Goal: Transaction & Acquisition: Purchase product/service

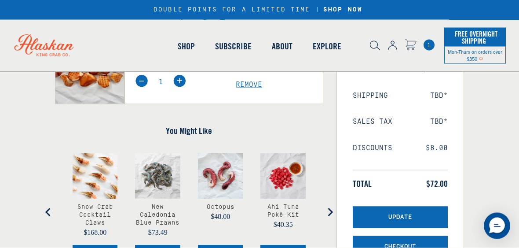
scroll to position [145, 0]
click at [404, 214] on span "Update" at bounding box center [401, 216] width 24 height 7
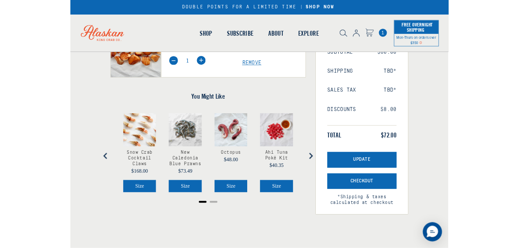
scroll to position [143, 0]
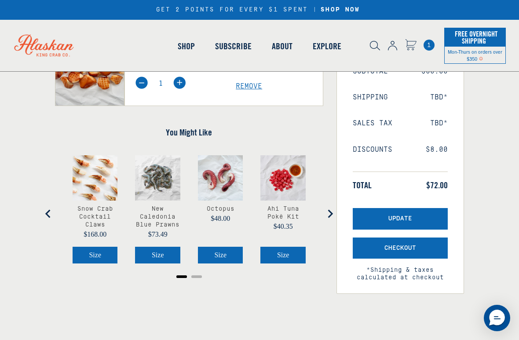
click at [404, 247] on span "Checkout" at bounding box center [401, 248] width 32 height 7
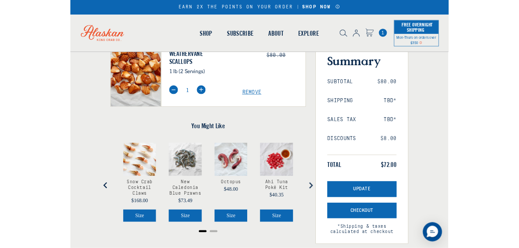
scroll to position [103, 0]
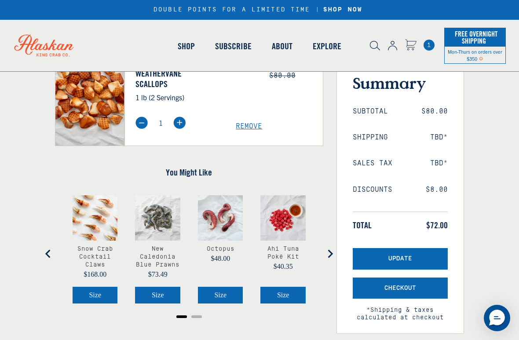
click at [408, 247] on span "Checkout" at bounding box center [401, 288] width 32 height 7
